Goal: Obtain resource: Obtain resource

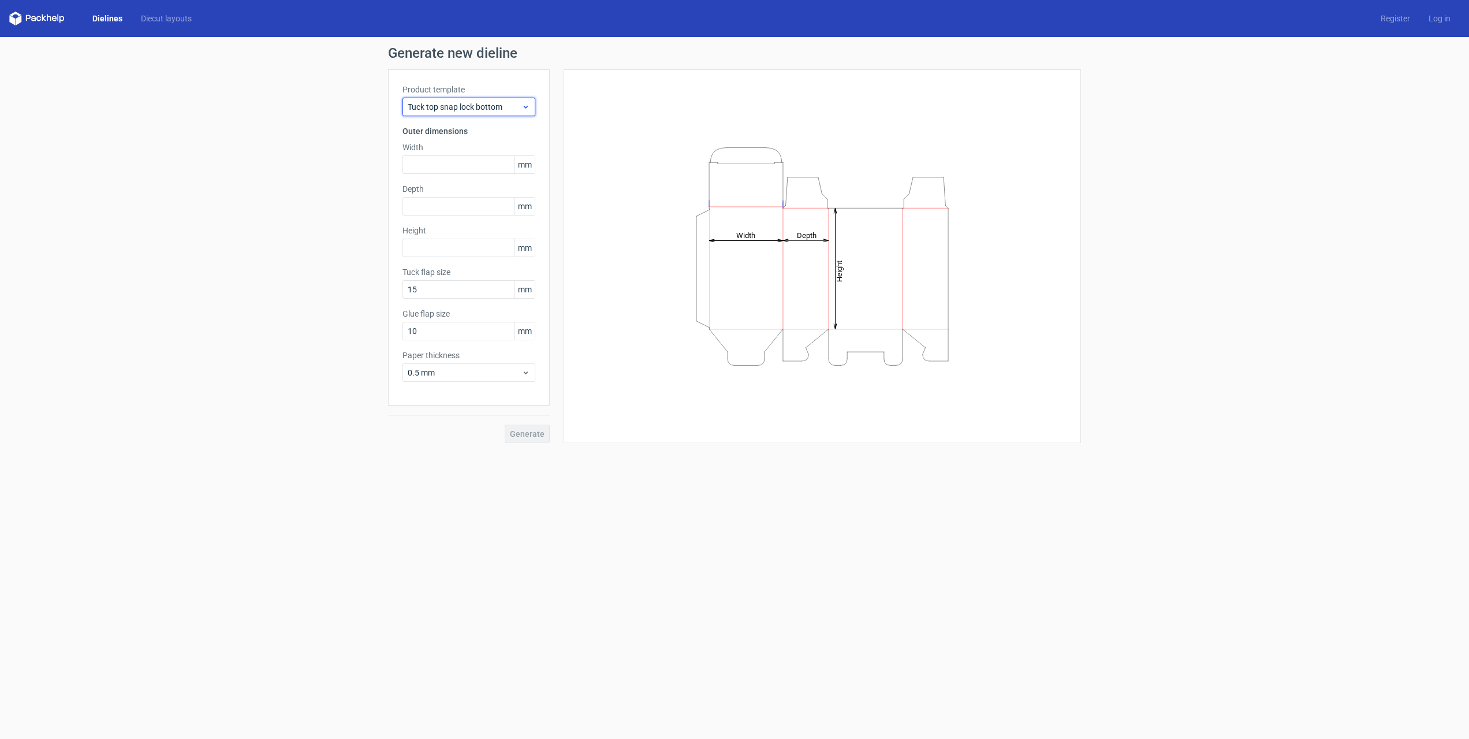
click at [479, 107] on span "Tuck top snap lock bottom" at bounding box center [465, 107] width 114 height 12
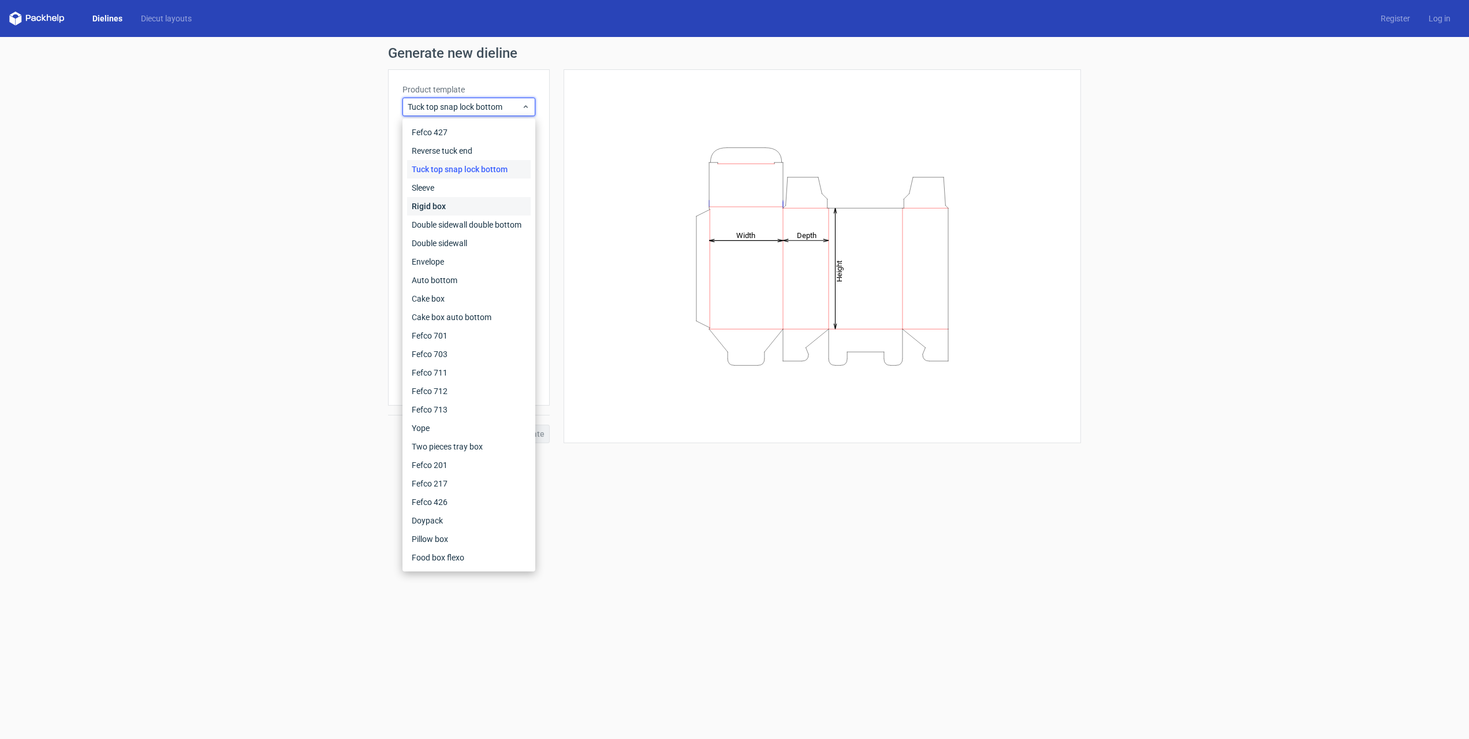
click at [437, 206] on div "Rigid box" at bounding box center [469, 206] width 124 height 18
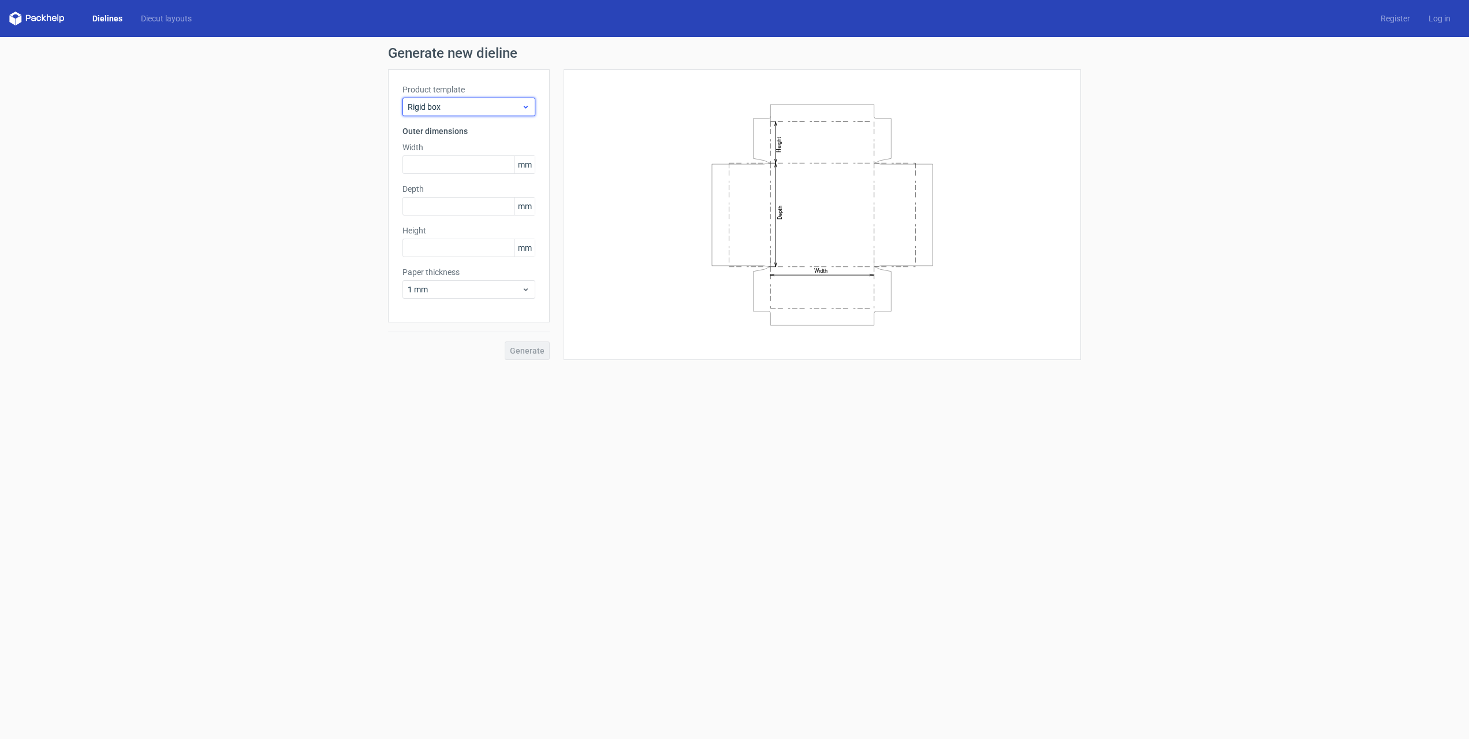
click at [468, 105] on span "Rigid box" at bounding box center [465, 107] width 114 height 12
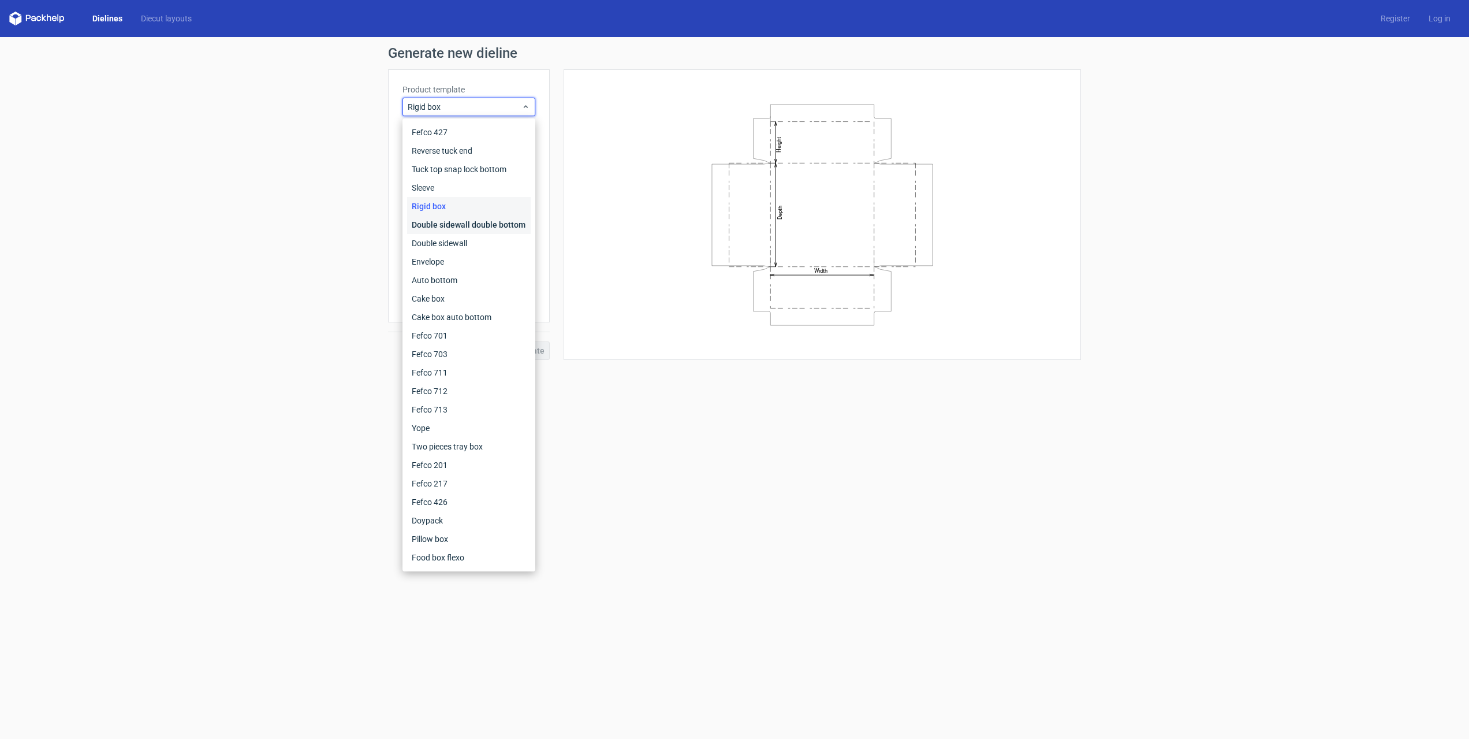
click at [475, 226] on div "Double sidewall double bottom" at bounding box center [469, 224] width 124 height 18
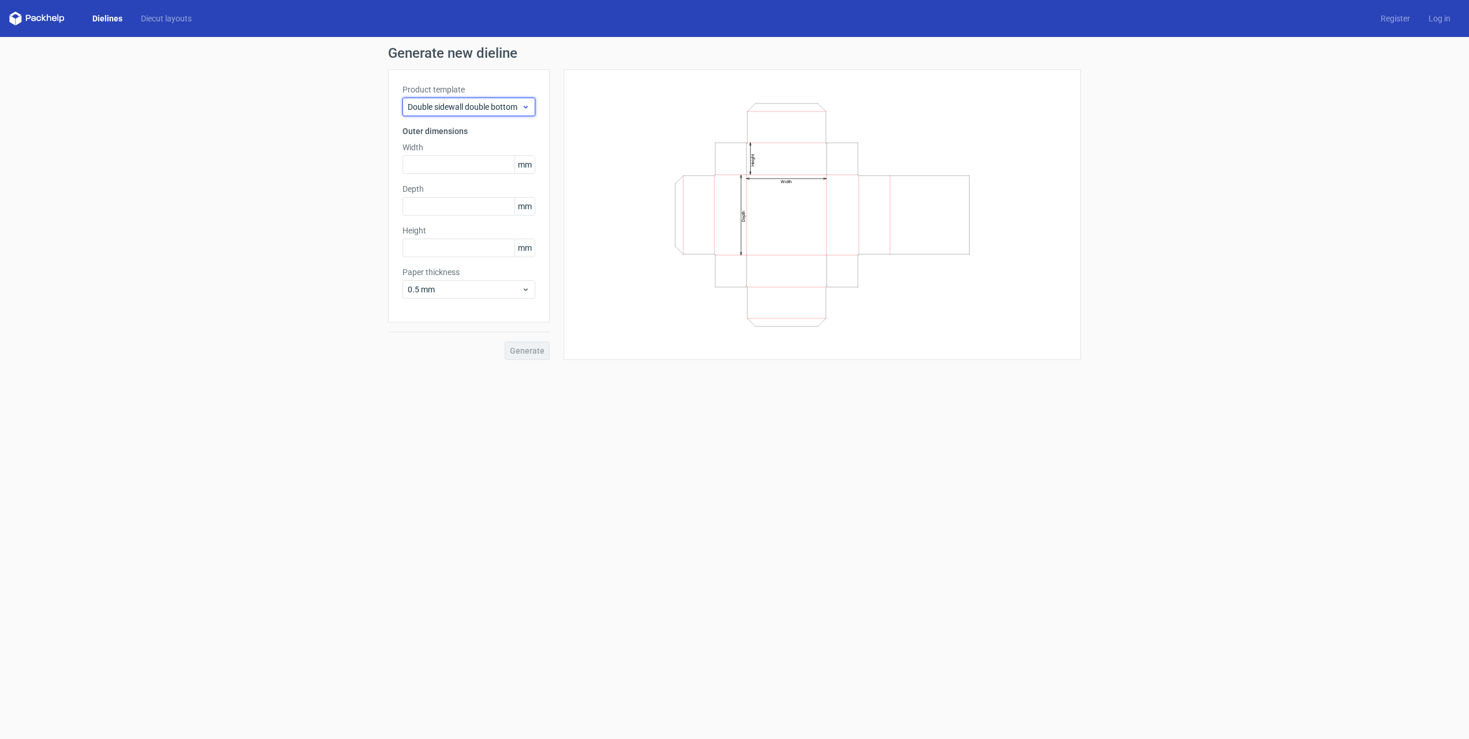
click at [441, 103] on span "Double sidewall double bottom" at bounding box center [465, 107] width 114 height 12
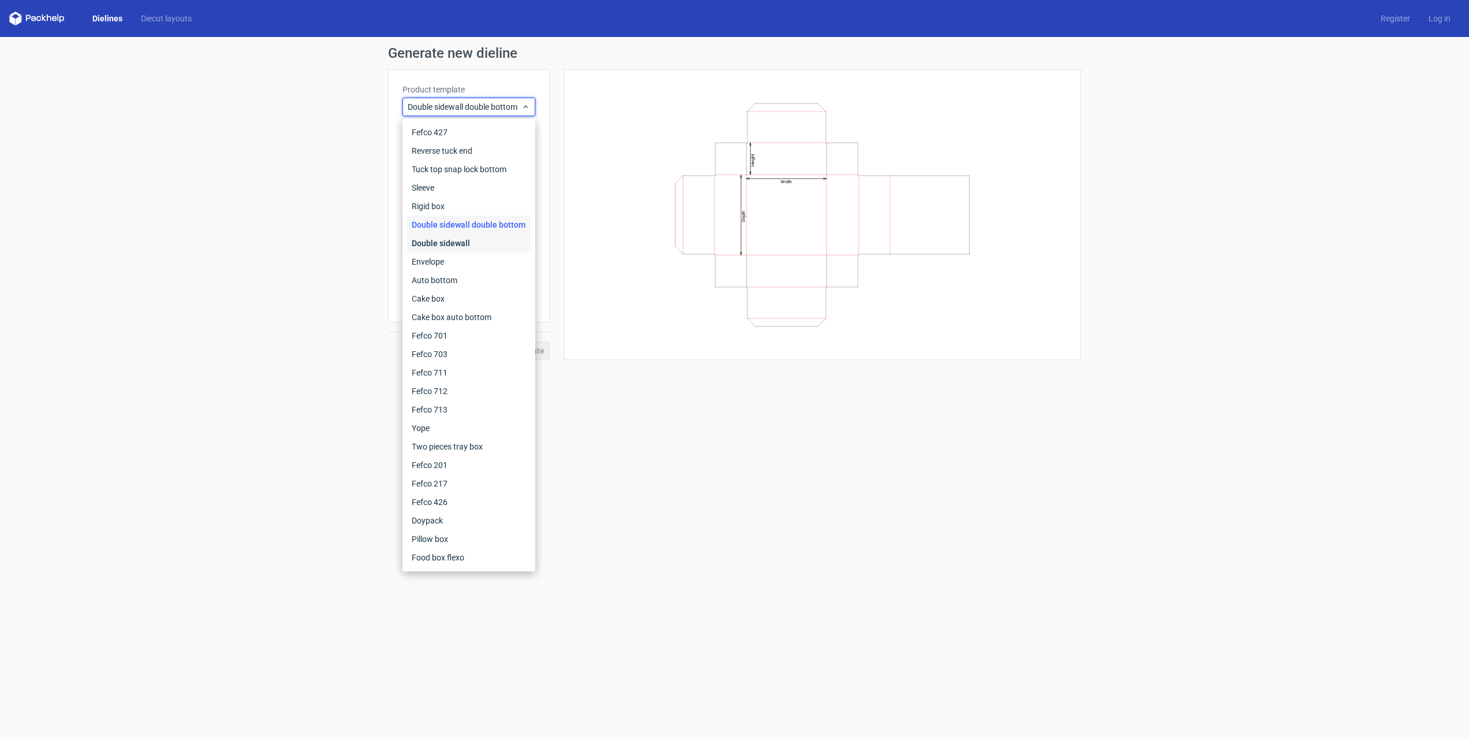
click at [442, 243] on div "Double sidewall" at bounding box center [469, 243] width 124 height 18
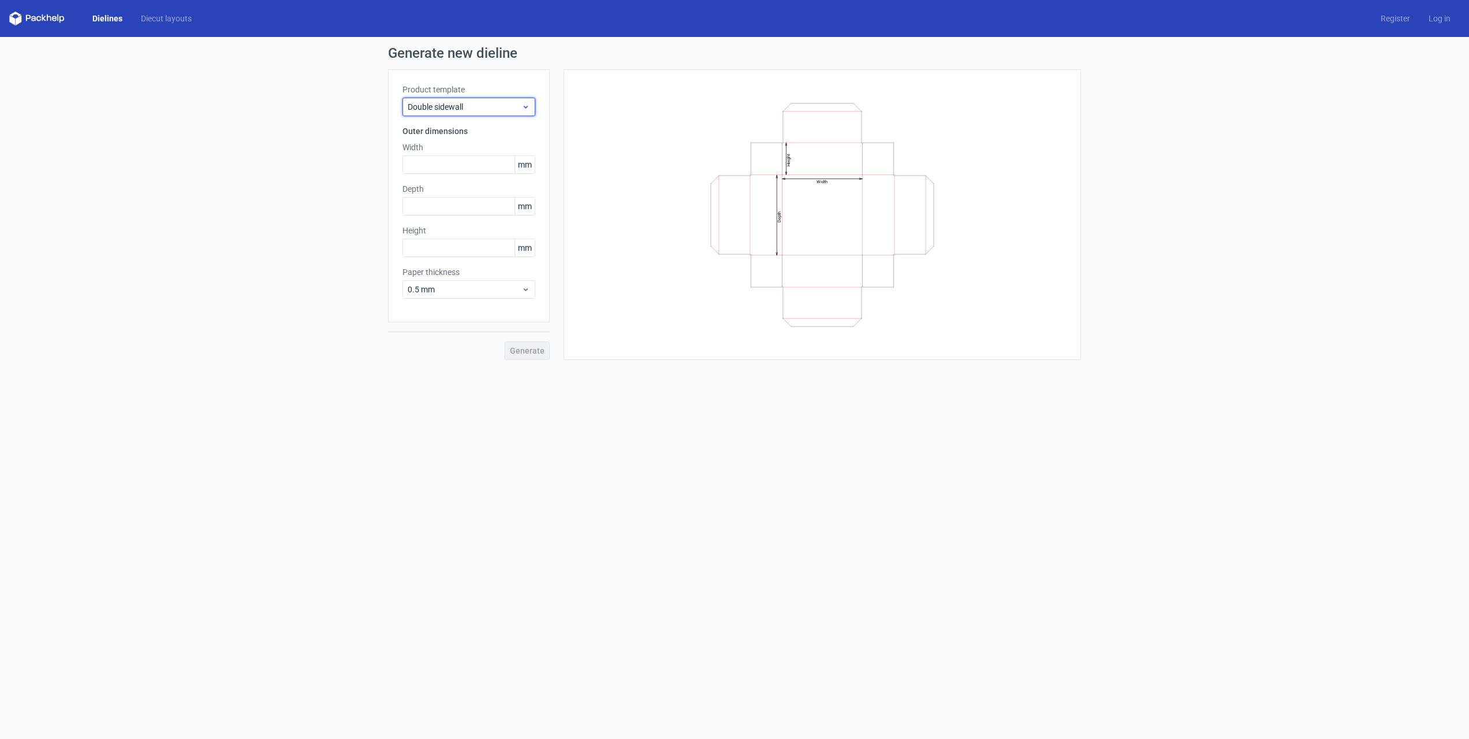
click at [471, 108] on span "Double sidewall" at bounding box center [465, 107] width 114 height 12
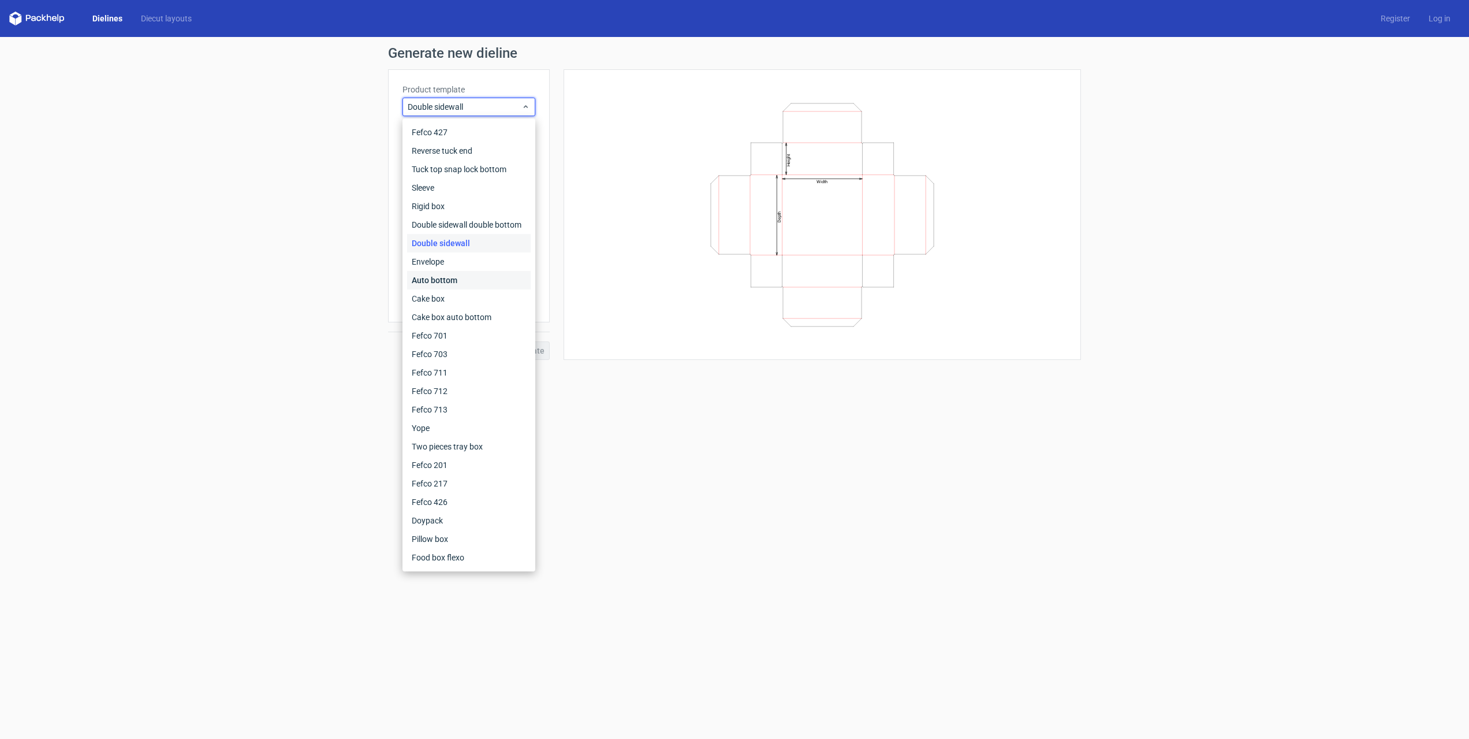
click at [453, 281] on div "Auto bottom" at bounding box center [469, 280] width 124 height 18
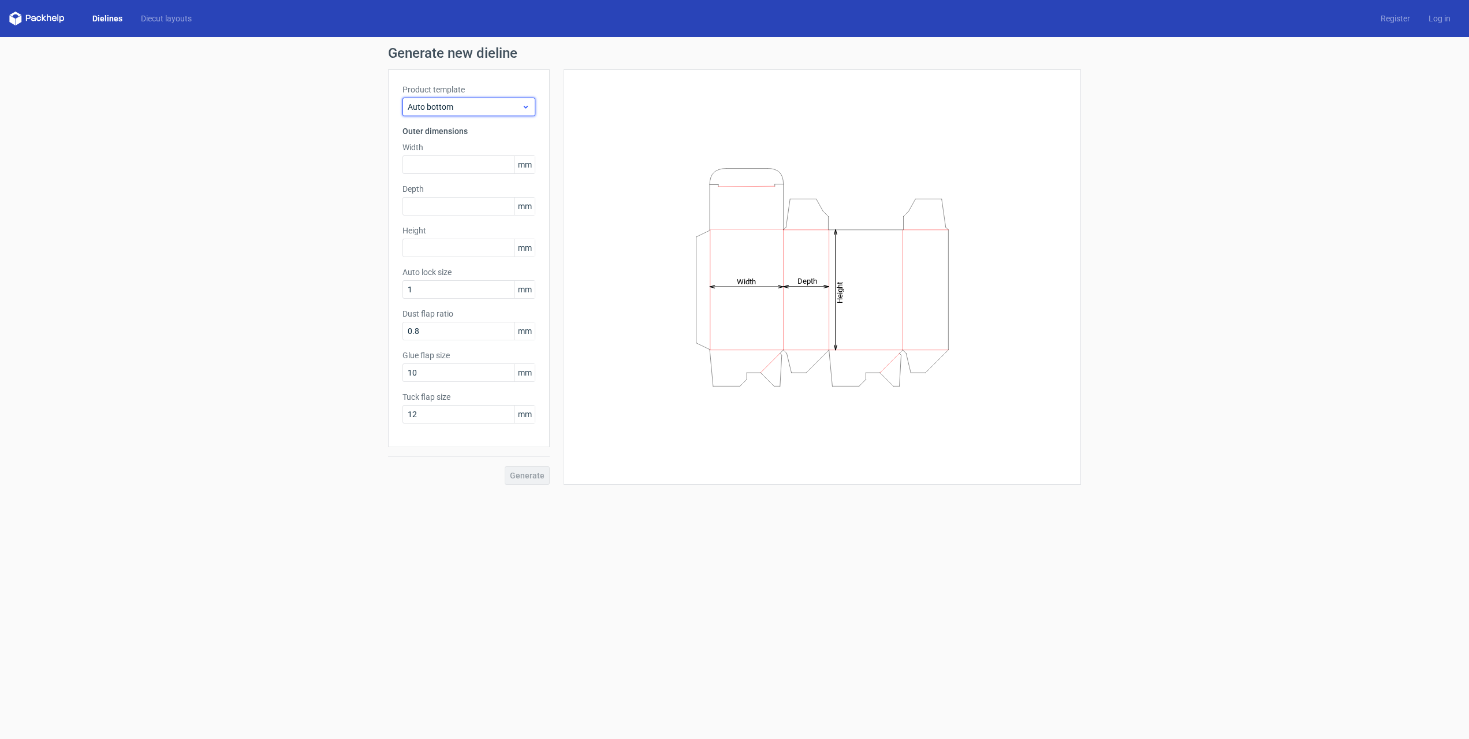
click at [478, 109] on span "Auto bottom" at bounding box center [465, 107] width 114 height 12
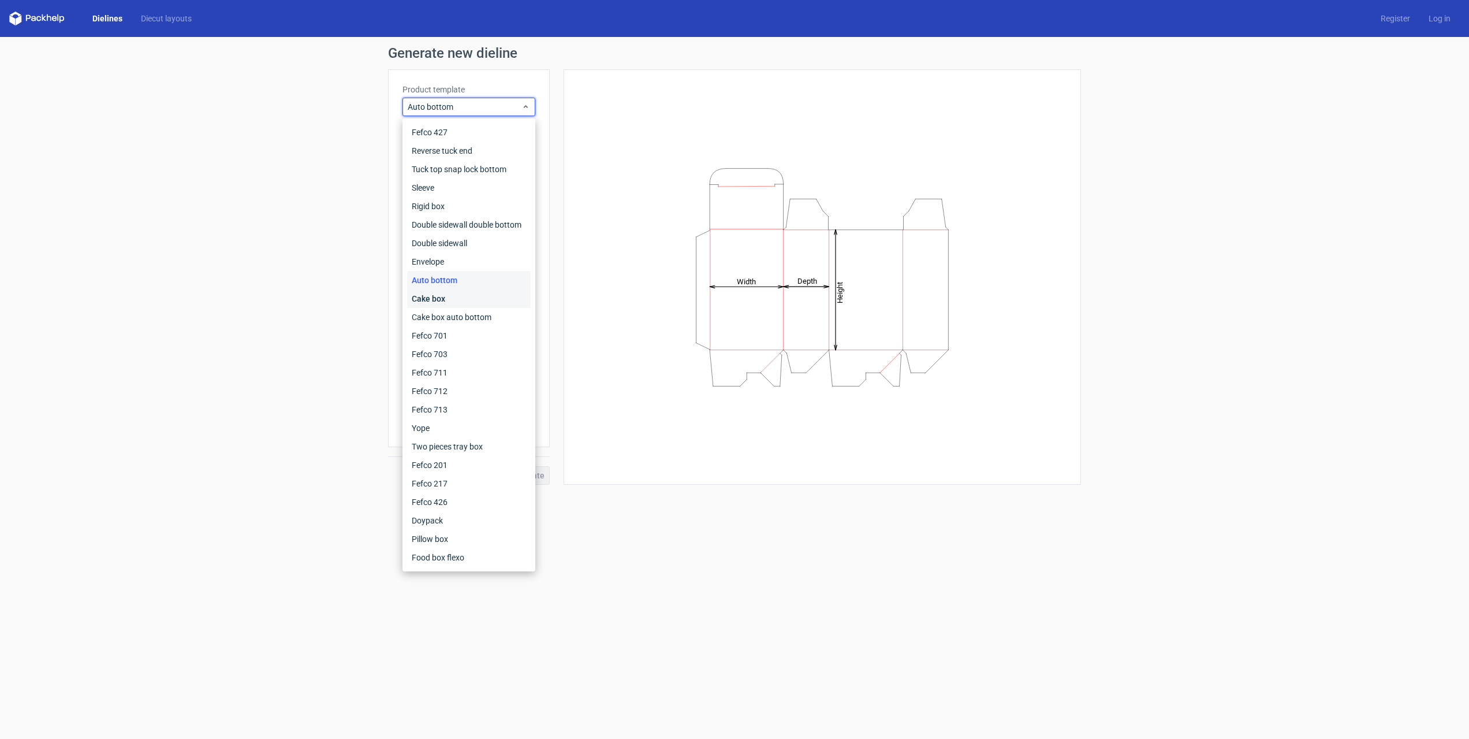
click at [443, 298] on div "Cake box" at bounding box center [469, 298] width 124 height 18
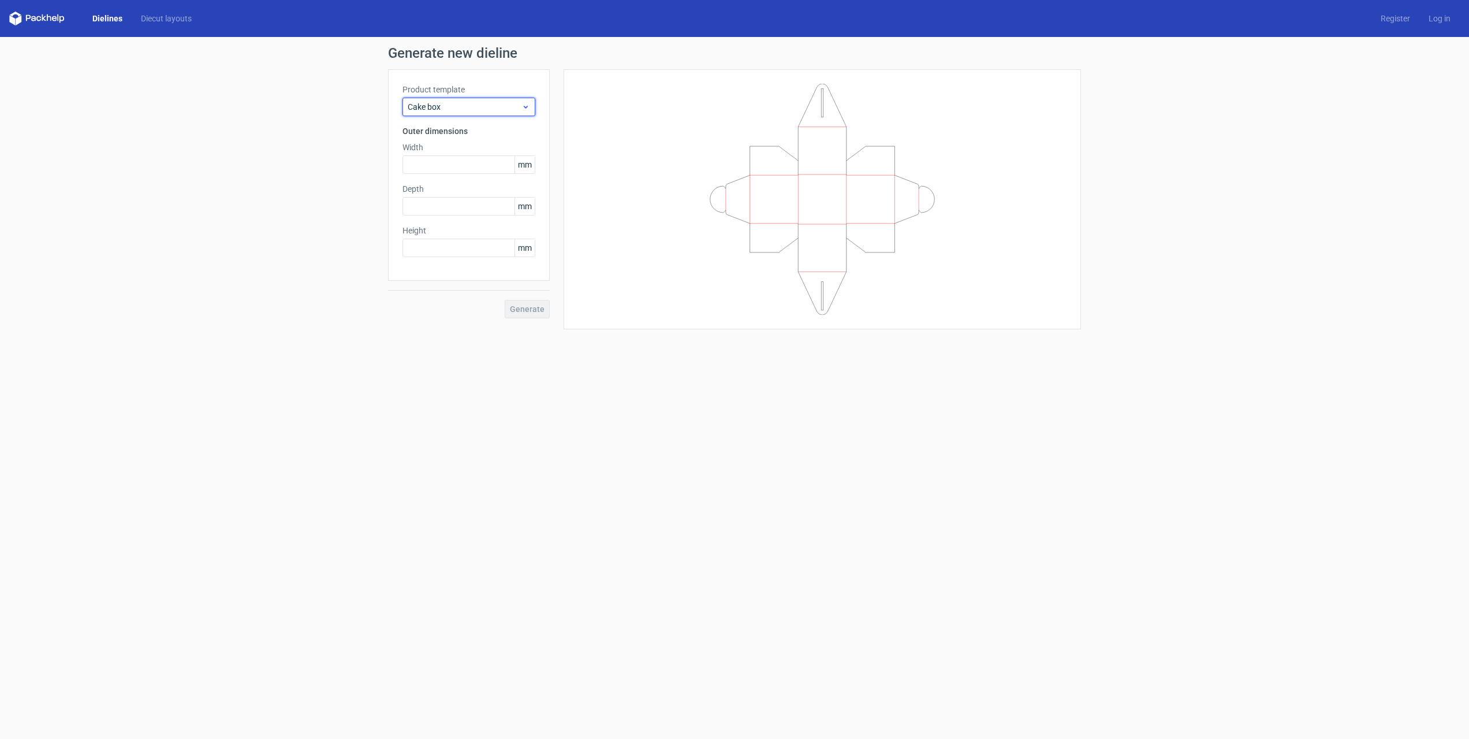
click at [459, 109] on span "Cake box" at bounding box center [465, 107] width 114 height 12
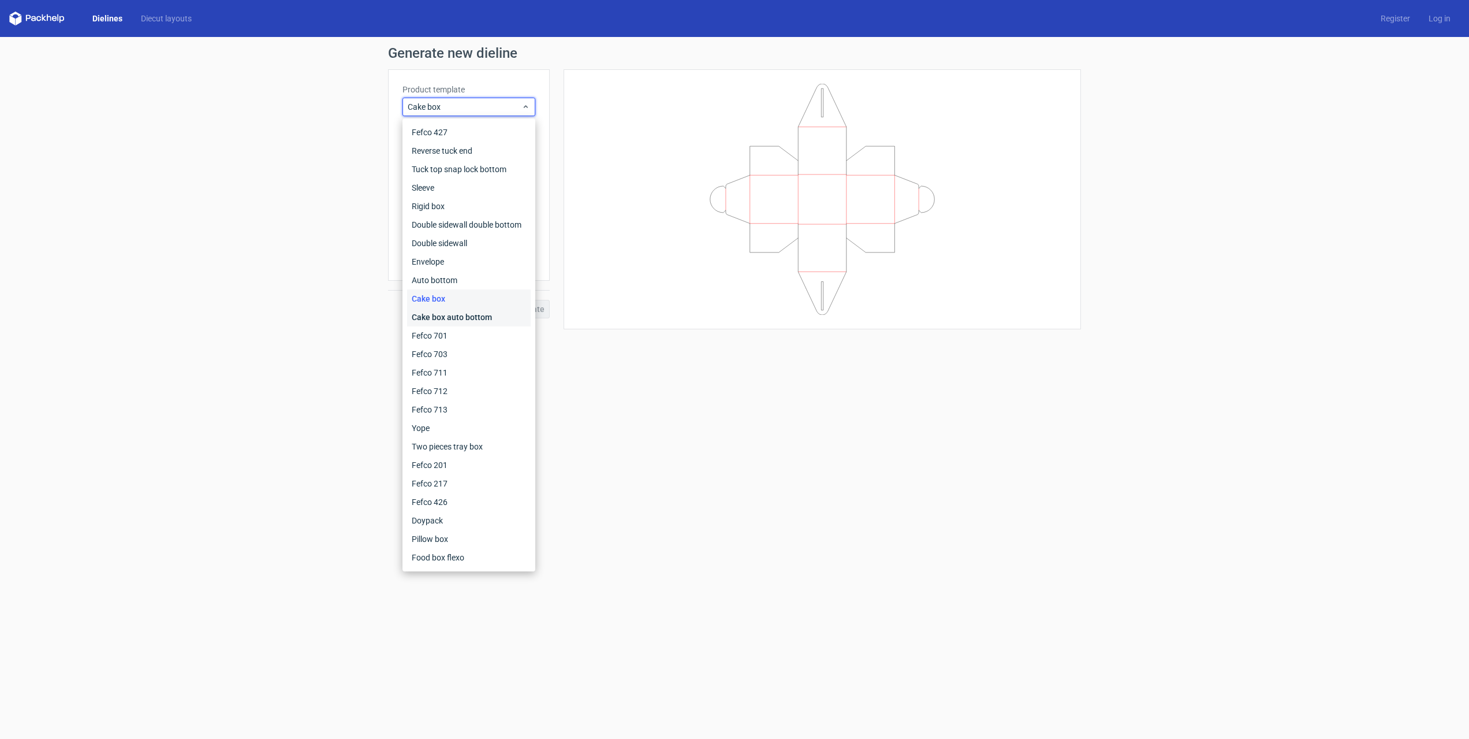
click at [454, 319] on div "Cake box auto bottom" at bounding box center [469, 317] width 124 height 18
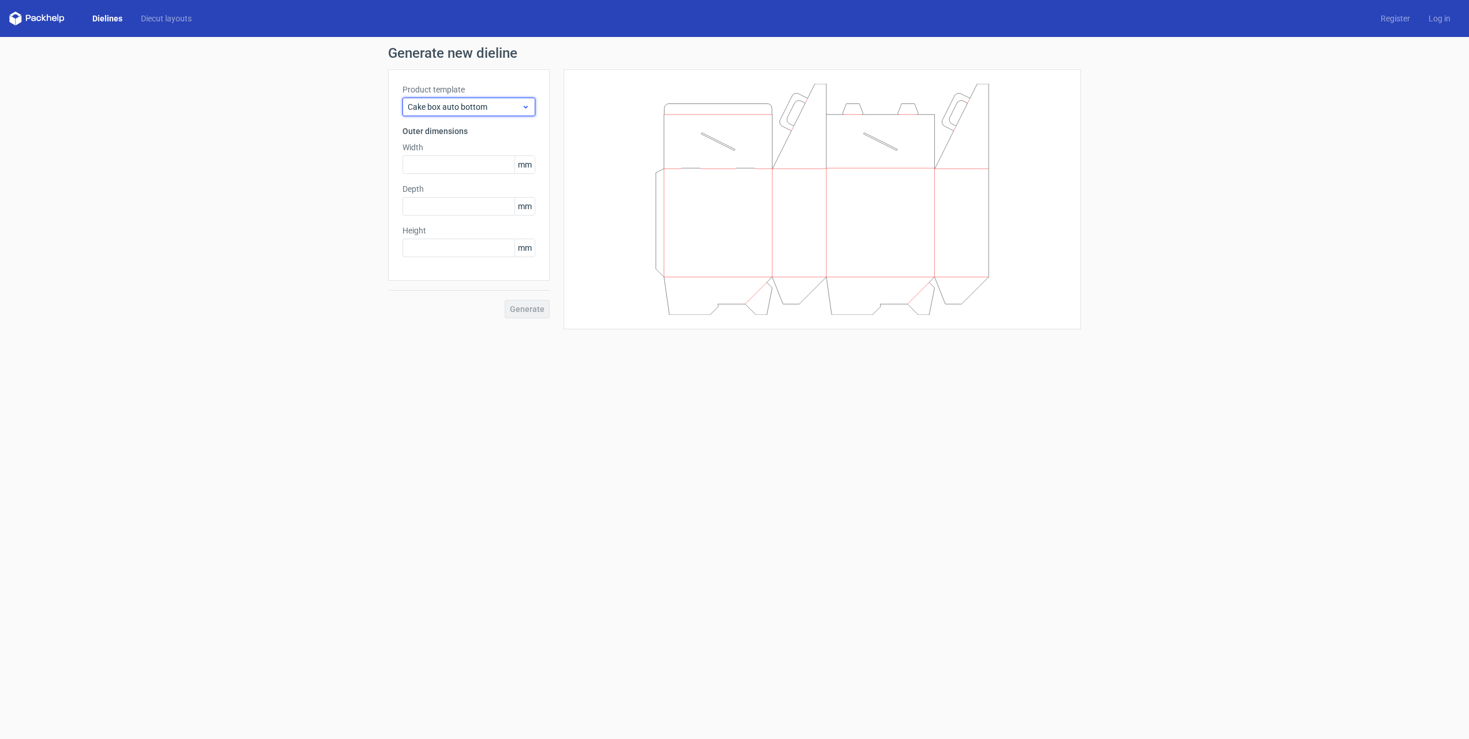
click at [444, 105] on span "Cake box auto bottom" at bounding box center [465, 107] width 114 height 12
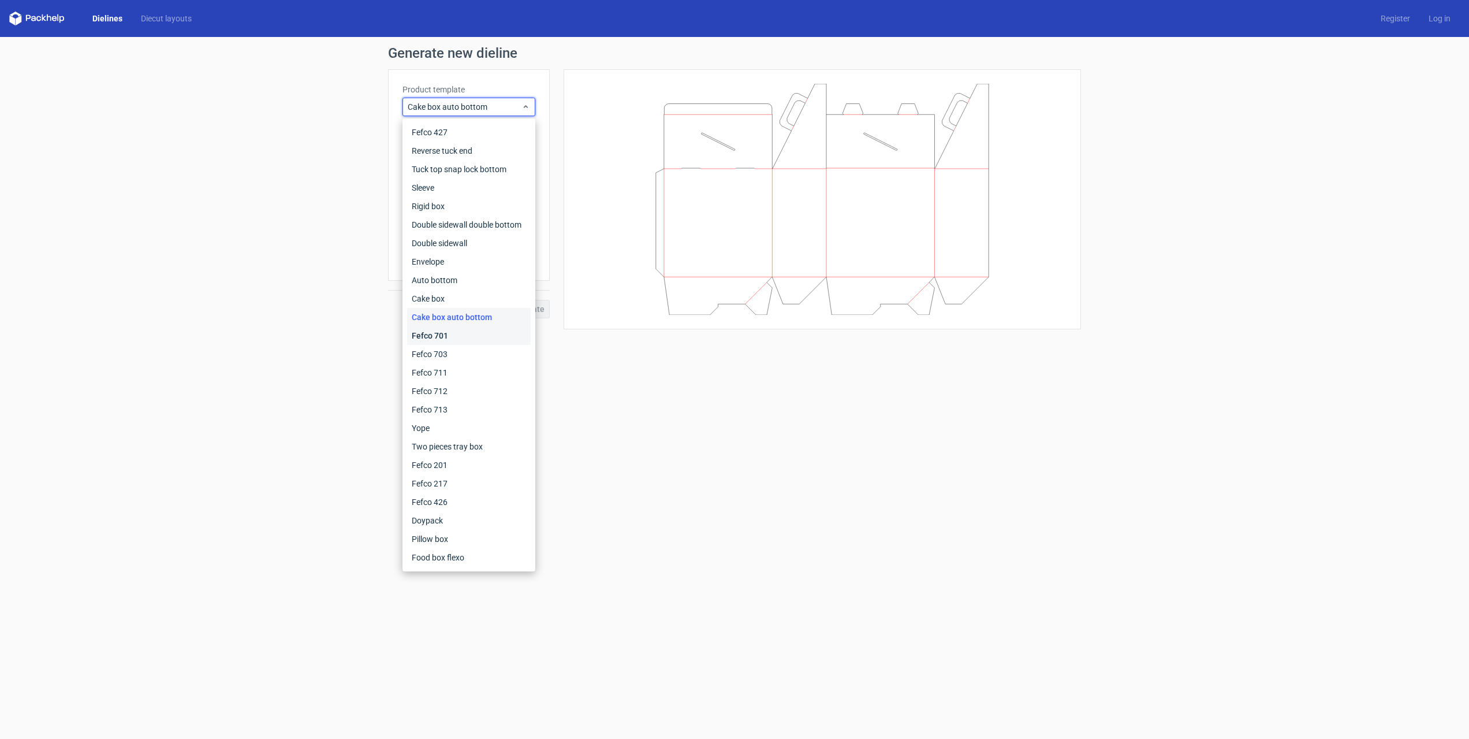
click at [436, 336] on div "Fefco 701" at bounding box center [469, 335] width 124 height 18
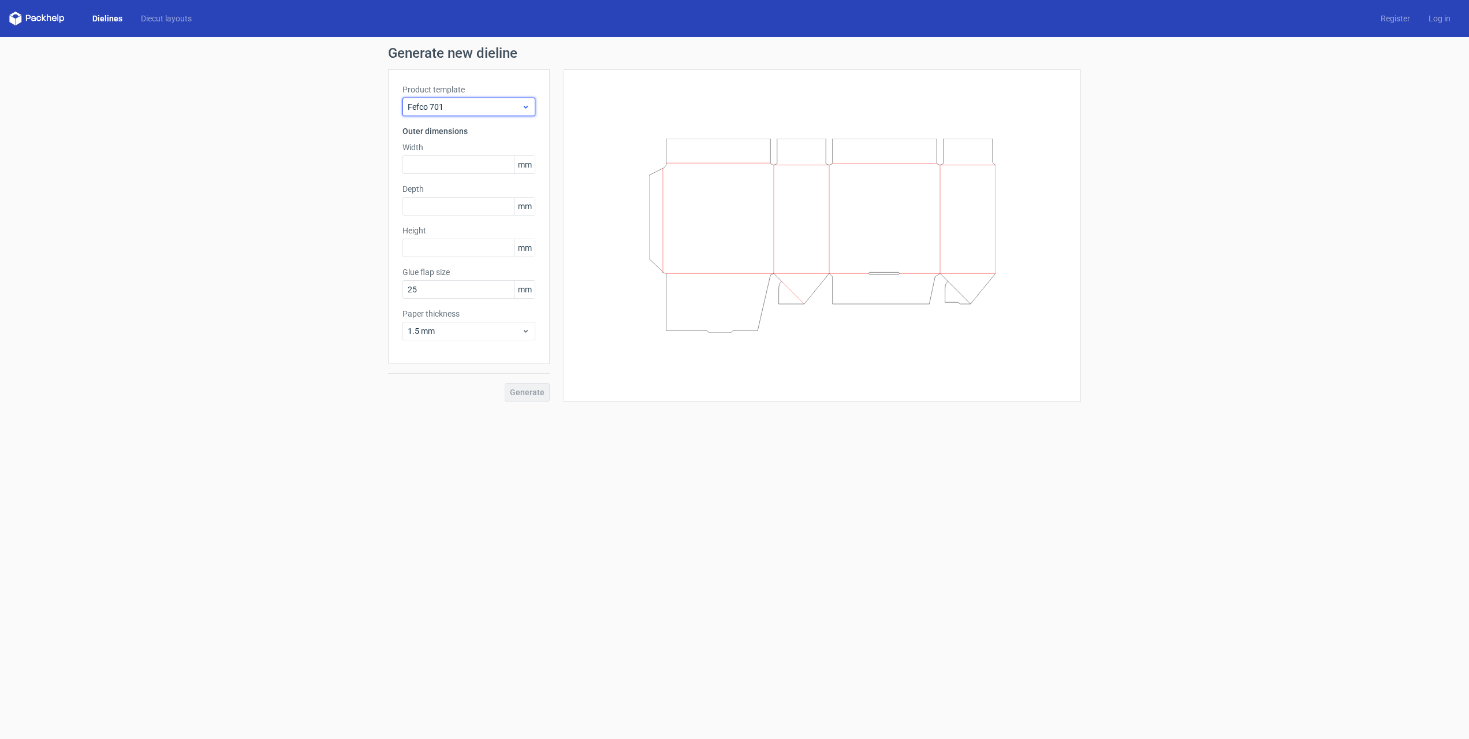
click at [460, 111] on span "Fefco 701" at bounding box center [465, 107] width 114 height 12
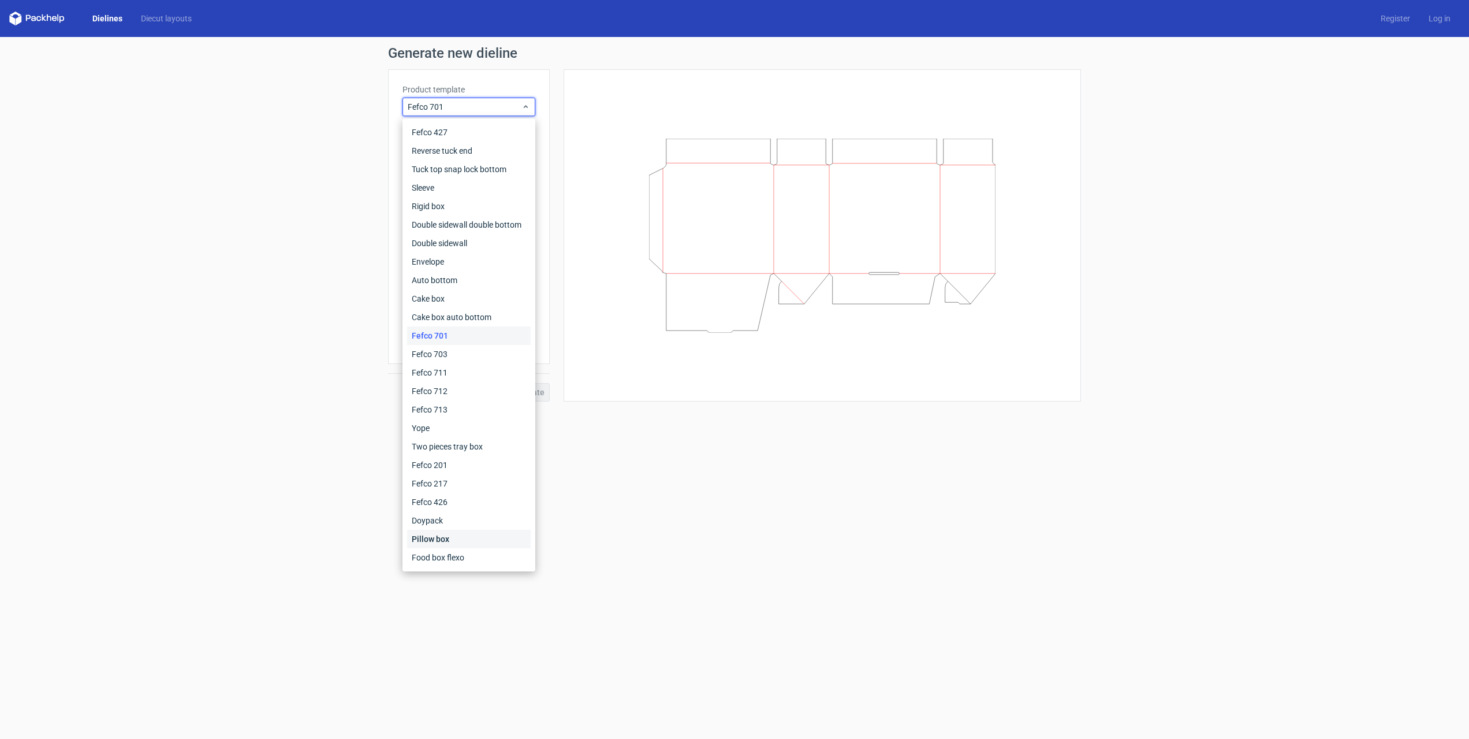
click at [442, 538] on div "Pillow box" at bounding box center [469, 539] width 124 height 18
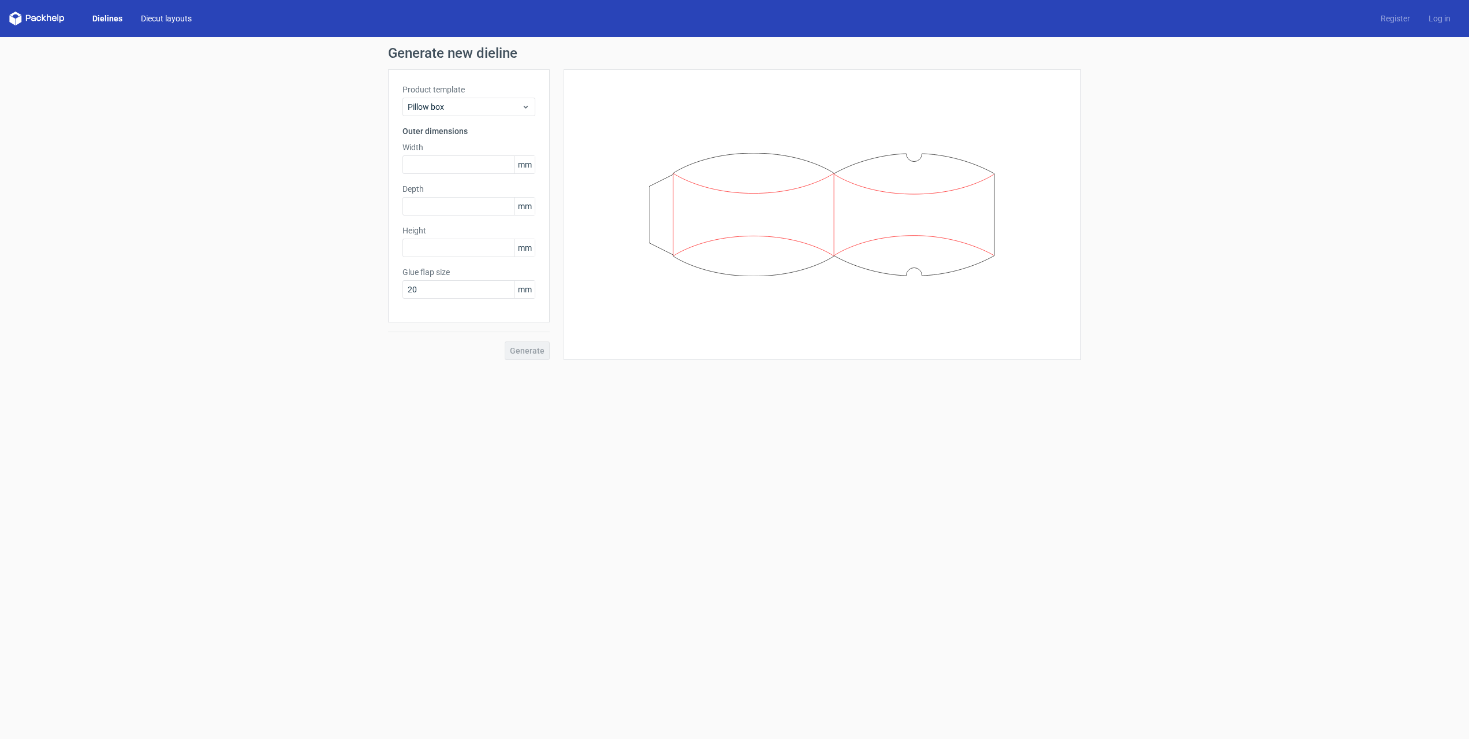
click at [169, 19] on link "Diecut layouts" at bounding box center [166, 19] width 69 height 12
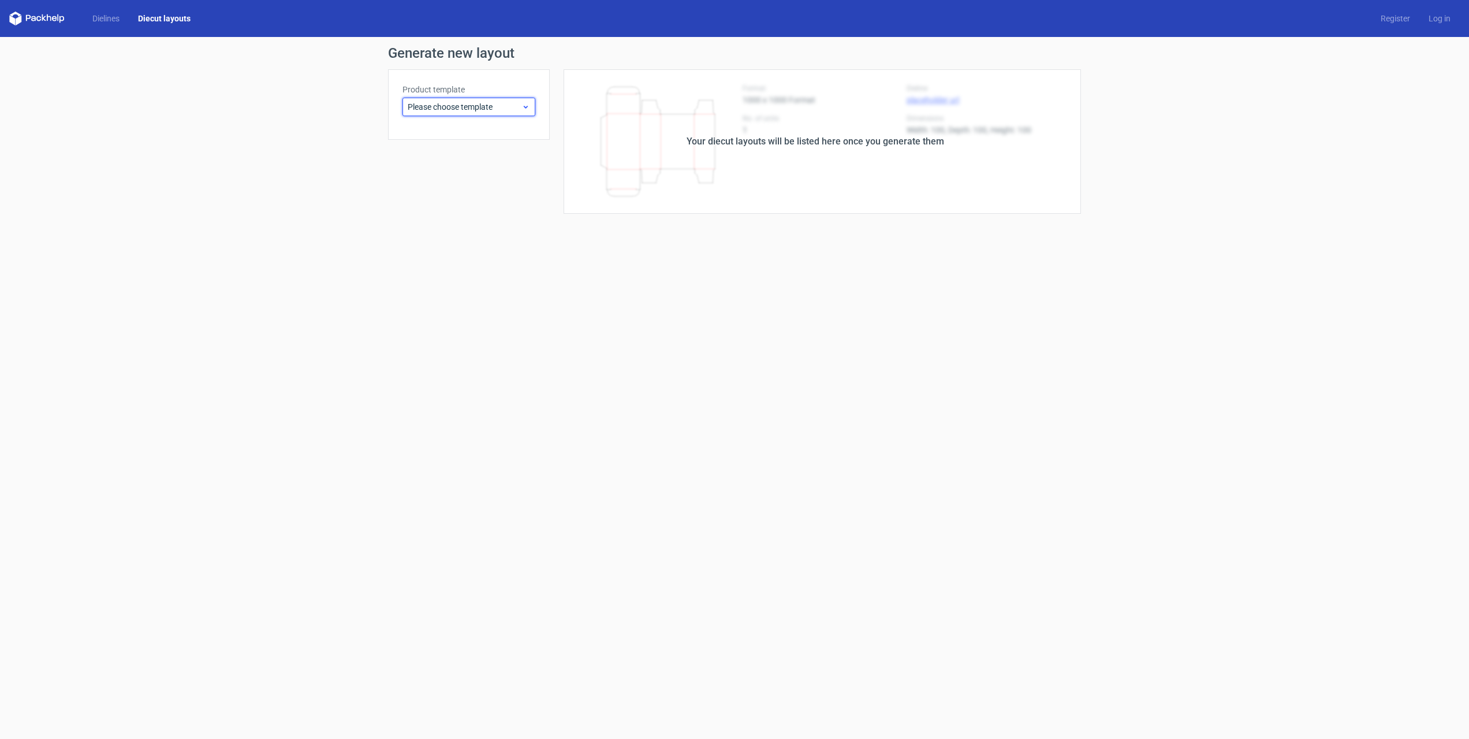
click at [456, 107] on span "Please choose template" at bounding box center [465, 107] width 114 height 12
click at [432, 148] on div "Reverse tuck end" at bounding box center [469, 151] width 124 height 18
